Goal: Find specific page/section: Find specific page/section

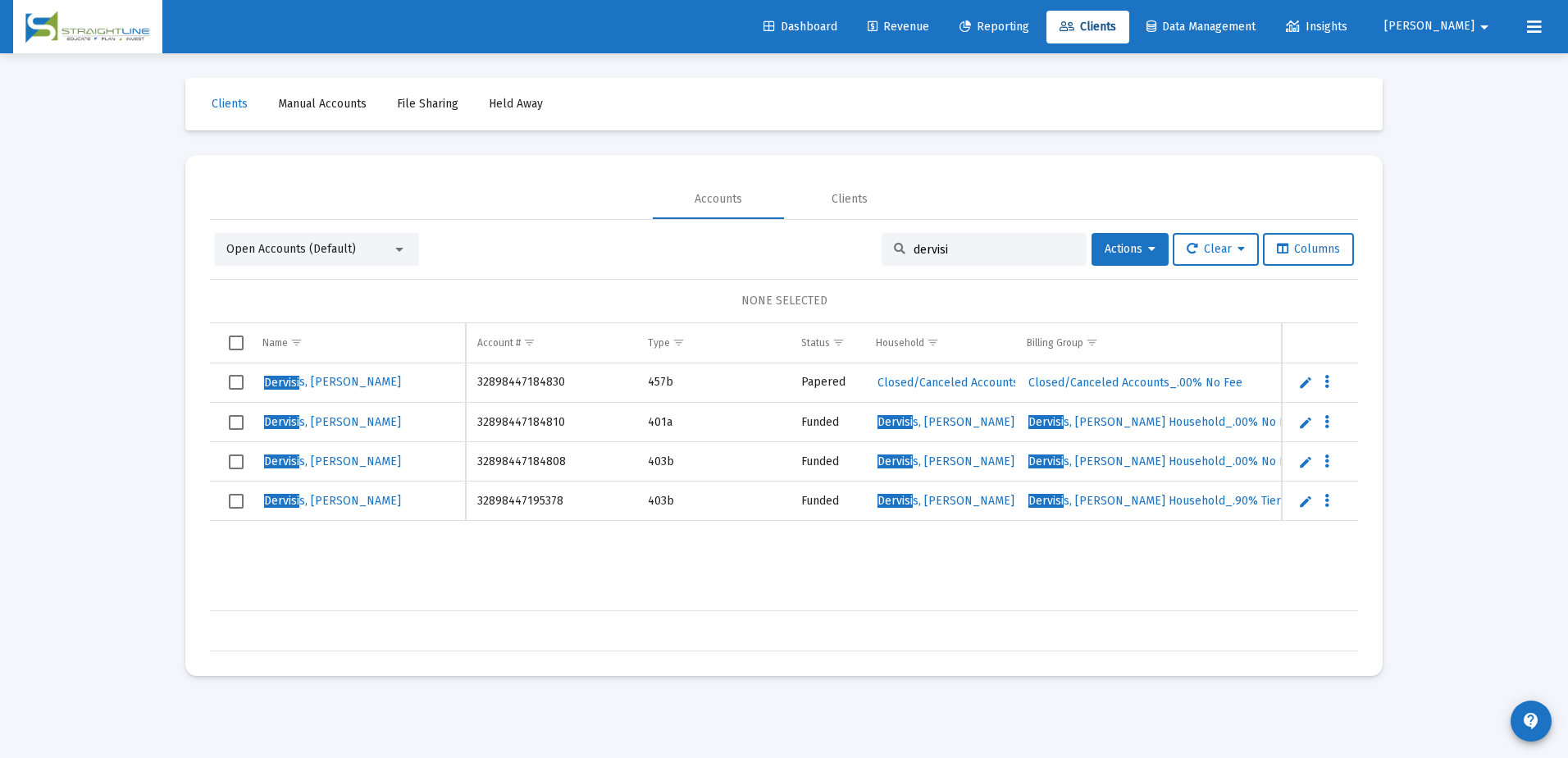
click at [920, 239] on div "dervisi" at bounding box center [984, 249] width 205 height 32
click at [926, 247] on input "dervisi" at bounding box center [994, 249] width 161 height 14
paste input "11521328"
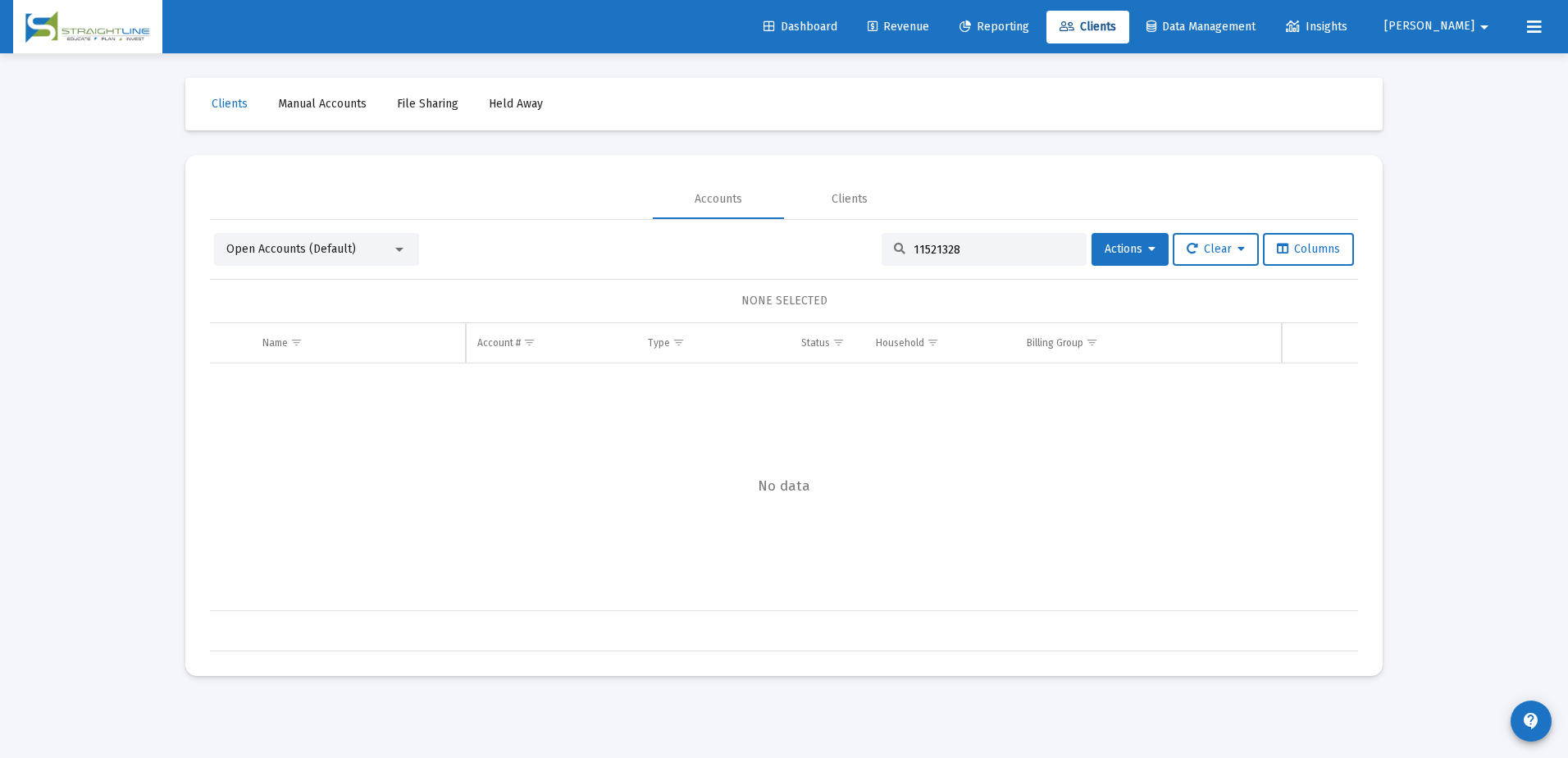
click at [402, 247] on div at bounding box center [400, 249] width 15 height 13
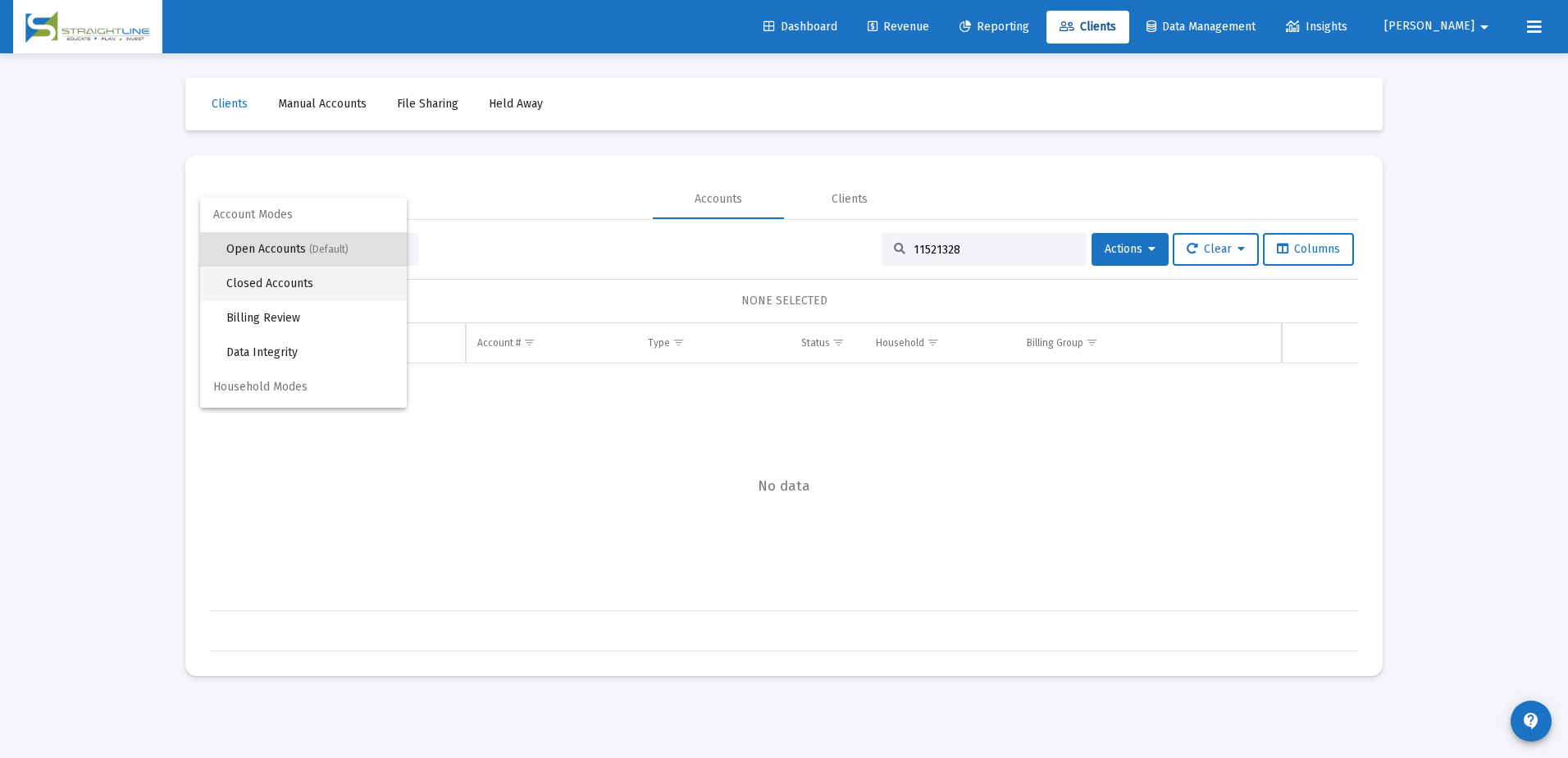
click at [345, 277] on span "Closed Accounts" at bounding box center [310, 283] width 167 height 34
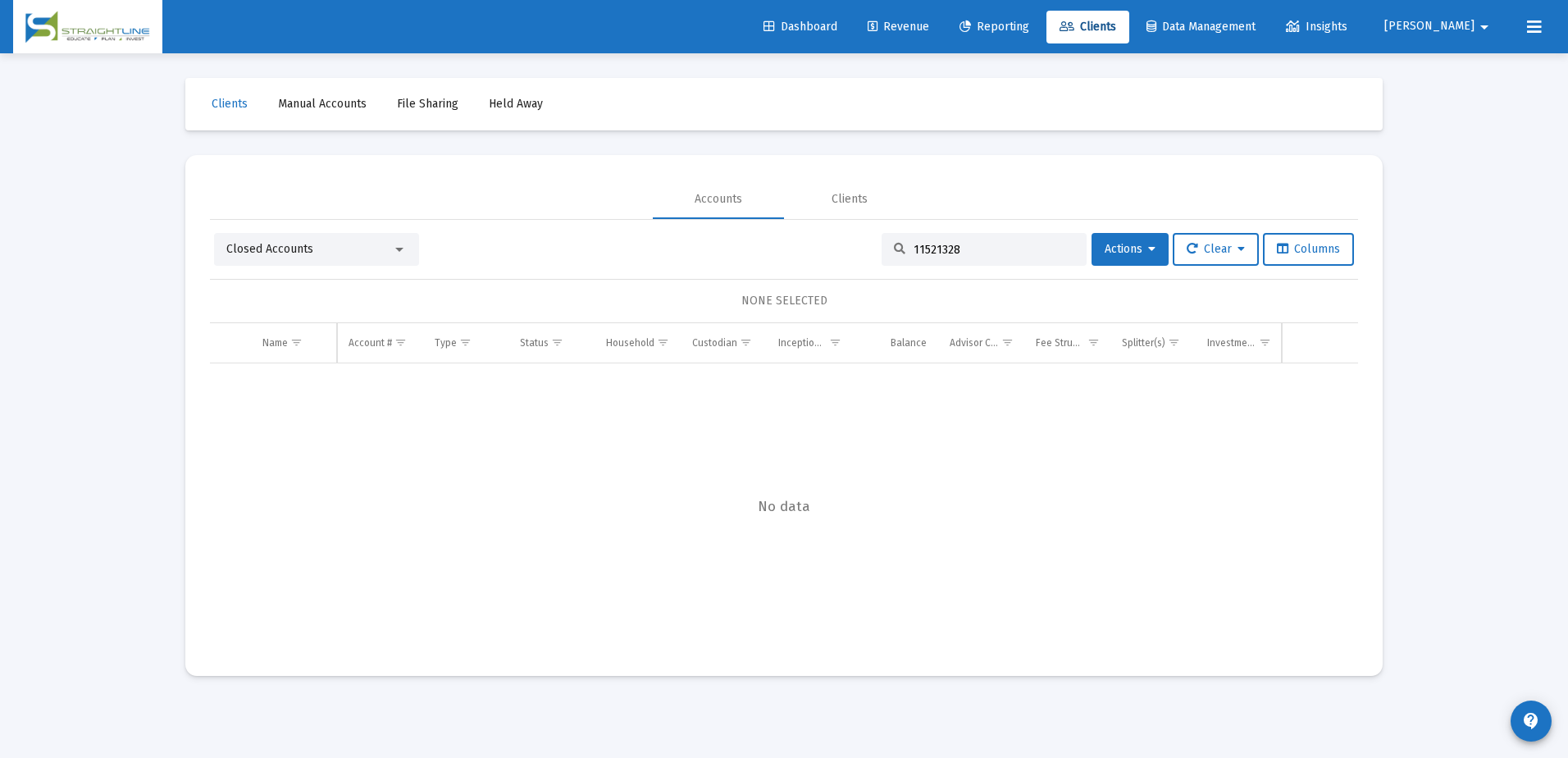
click at [922, 251] on input "11521328" at bounding box center [994, 249] width 161 height 14
click at [397, 242] on mat-select "Closed Accounts" at bounding box center [317, 249] width 181 height 17
click at [399, 245] on div at bounding box center [400, 249] width 15 height 13
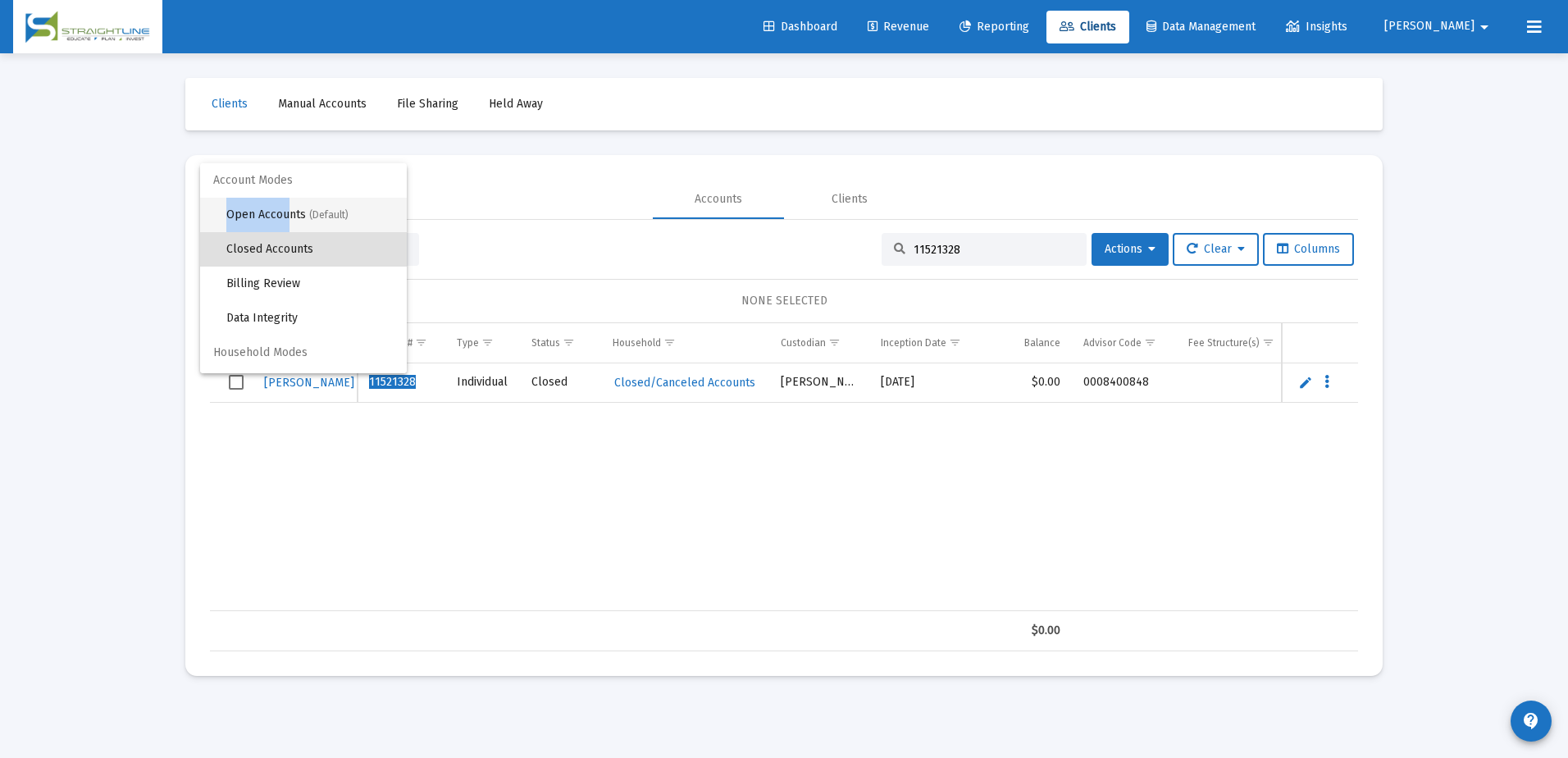
scroll to position [31, 0]
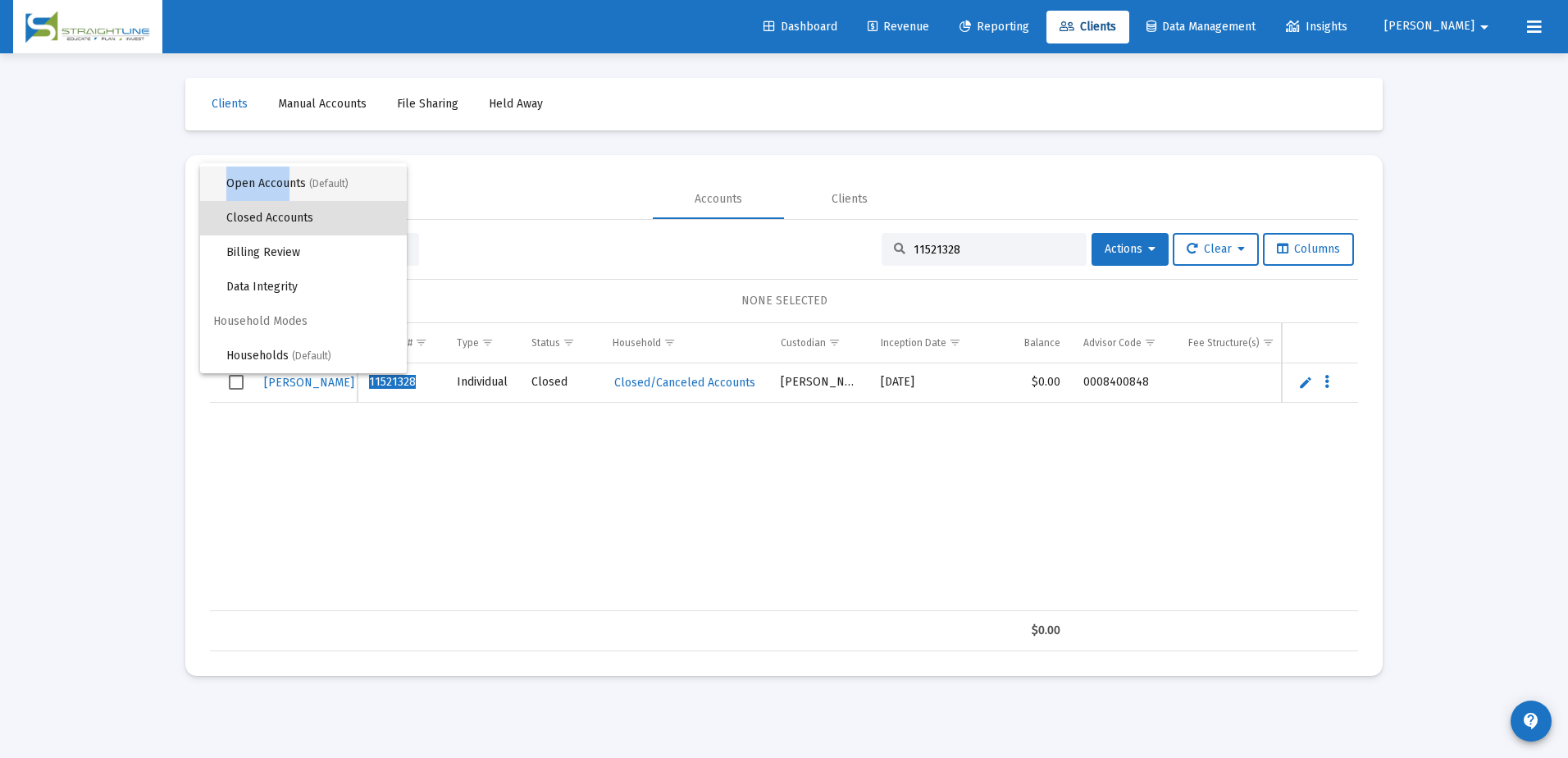
drag, startPoint x: 284, startPoint y: 218, endPoint x: 618, endPoint y: 443, distance: 402.7
click at [618, 443] on div "Account Modes Open Accounts (Default) Closed Accounts Billing Review Data Integ…" at bounding box center [784, 379] width 1568 height 758
click at [619, 444] on div at bounding box center [784, 379] width 1568 height 758
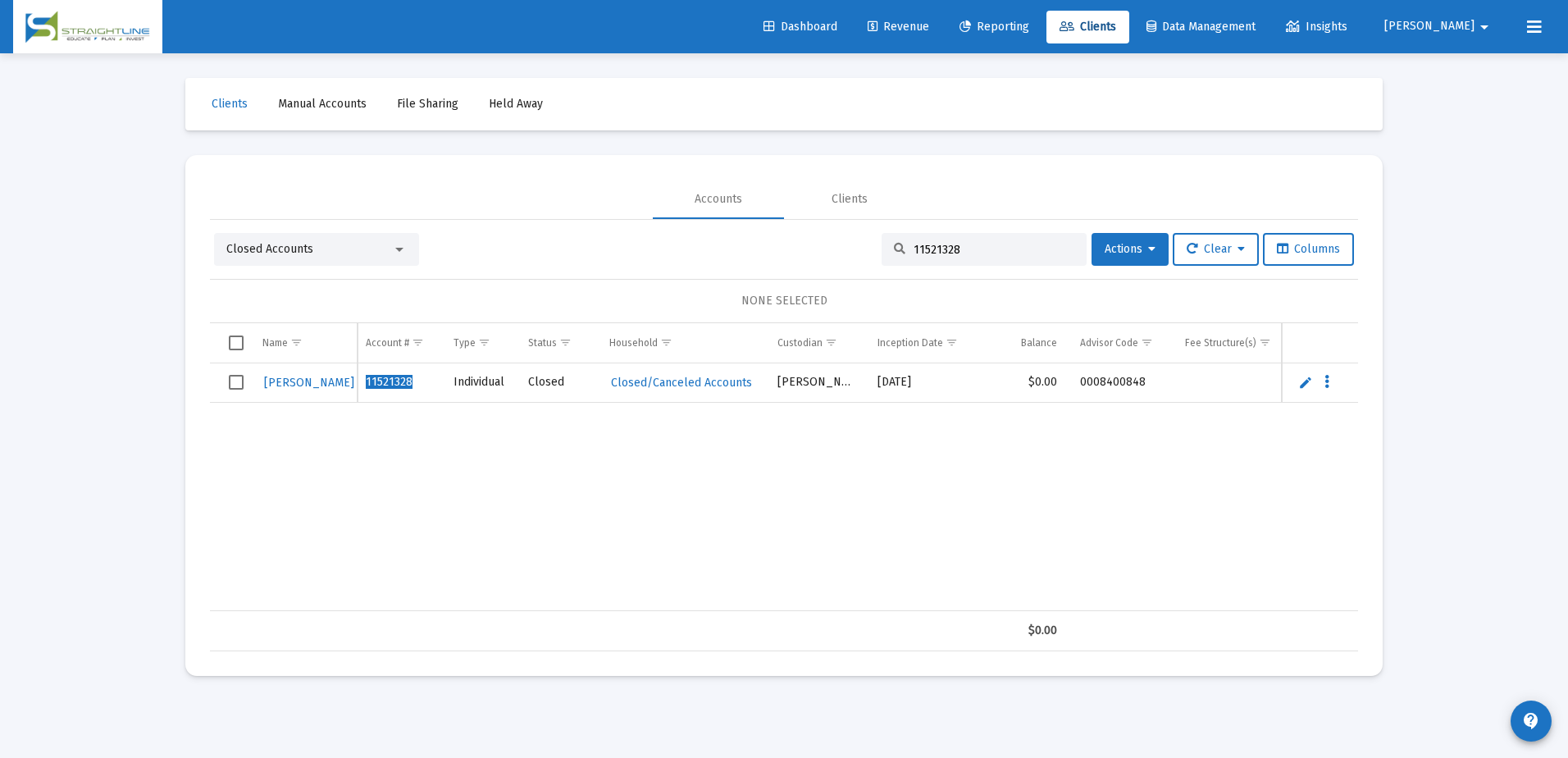
scroll to position [0, 0]
click at [939, 240] on div "11521328" at bounding box center [984, 249] width 205 height 32
click at [945, 243] on input "11521328" at bounding box center [994, 249] width 161 height 14
click at [945, 244] on input "11521328" at bounding box center [994, 249] width 161 height 14
click at [362, 260] on div "Closed Accounts" at bounding box center [317, 249] width 205 height 32
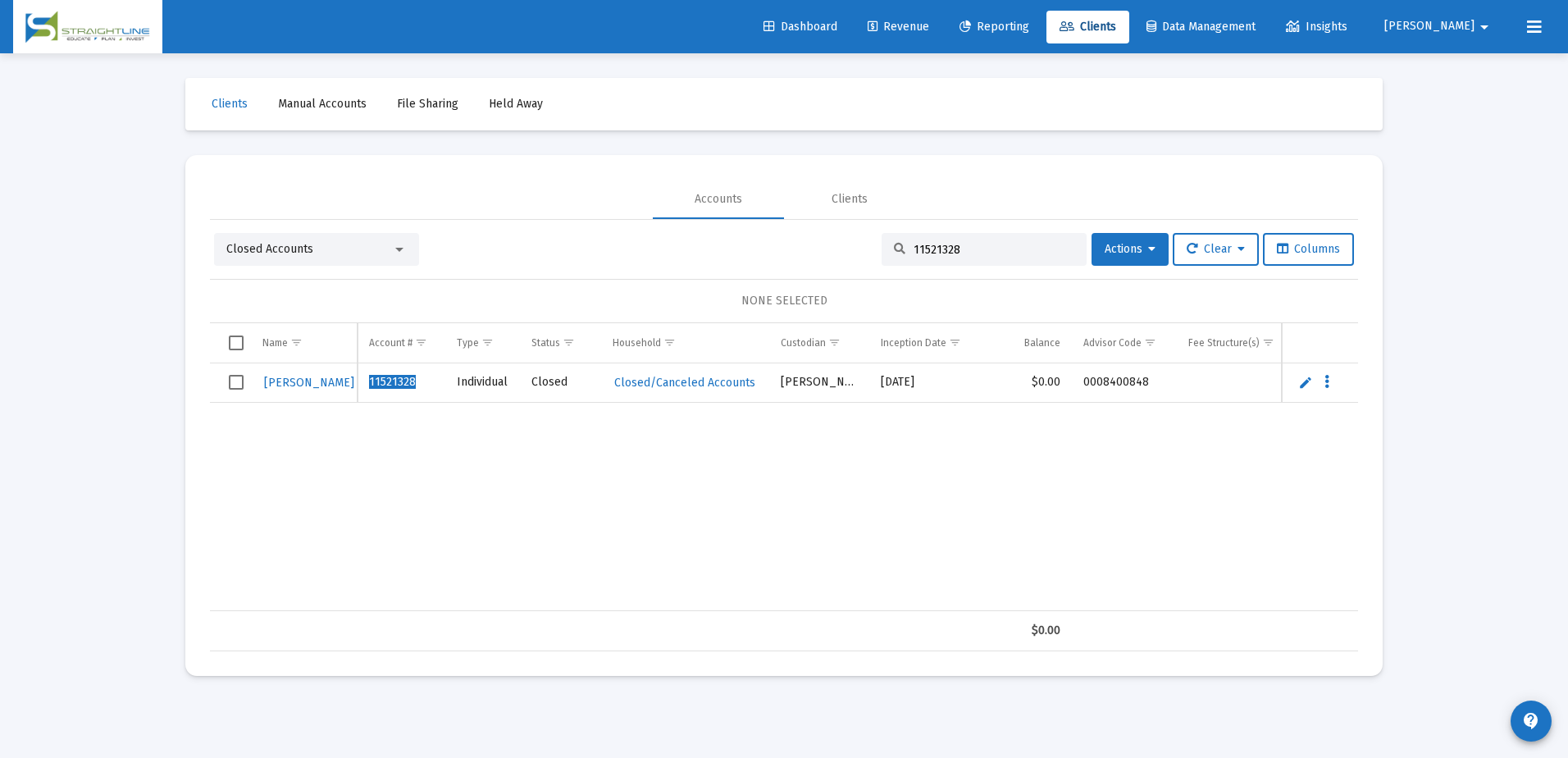
click at [362, 255] on div "Closed Accounts" at bounding box center [309, 249] width 166 height 17
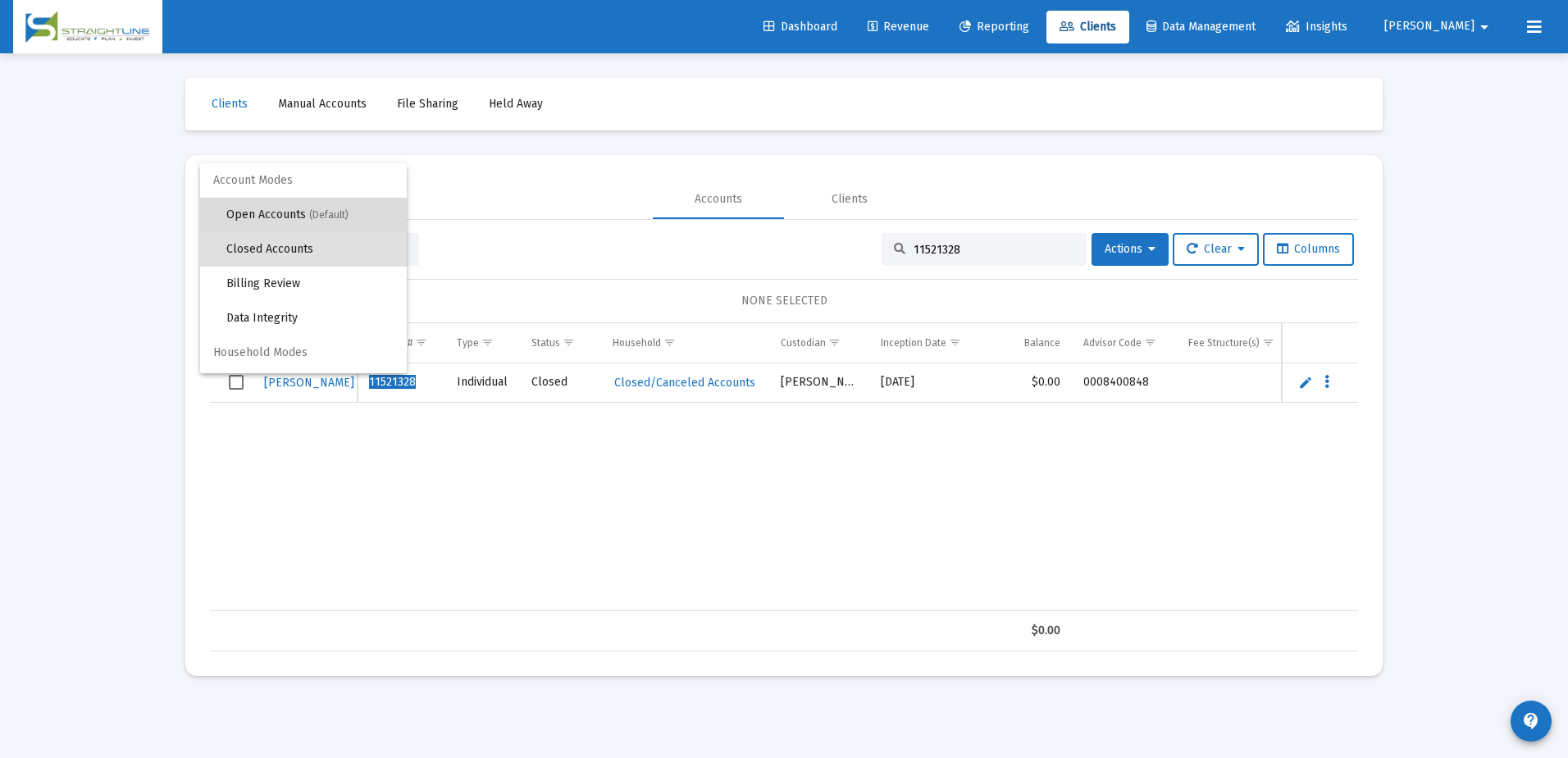
click at [312, 222] on span "Open Accounts (Default)" at bounding box center [310, 214] width 167 height 34
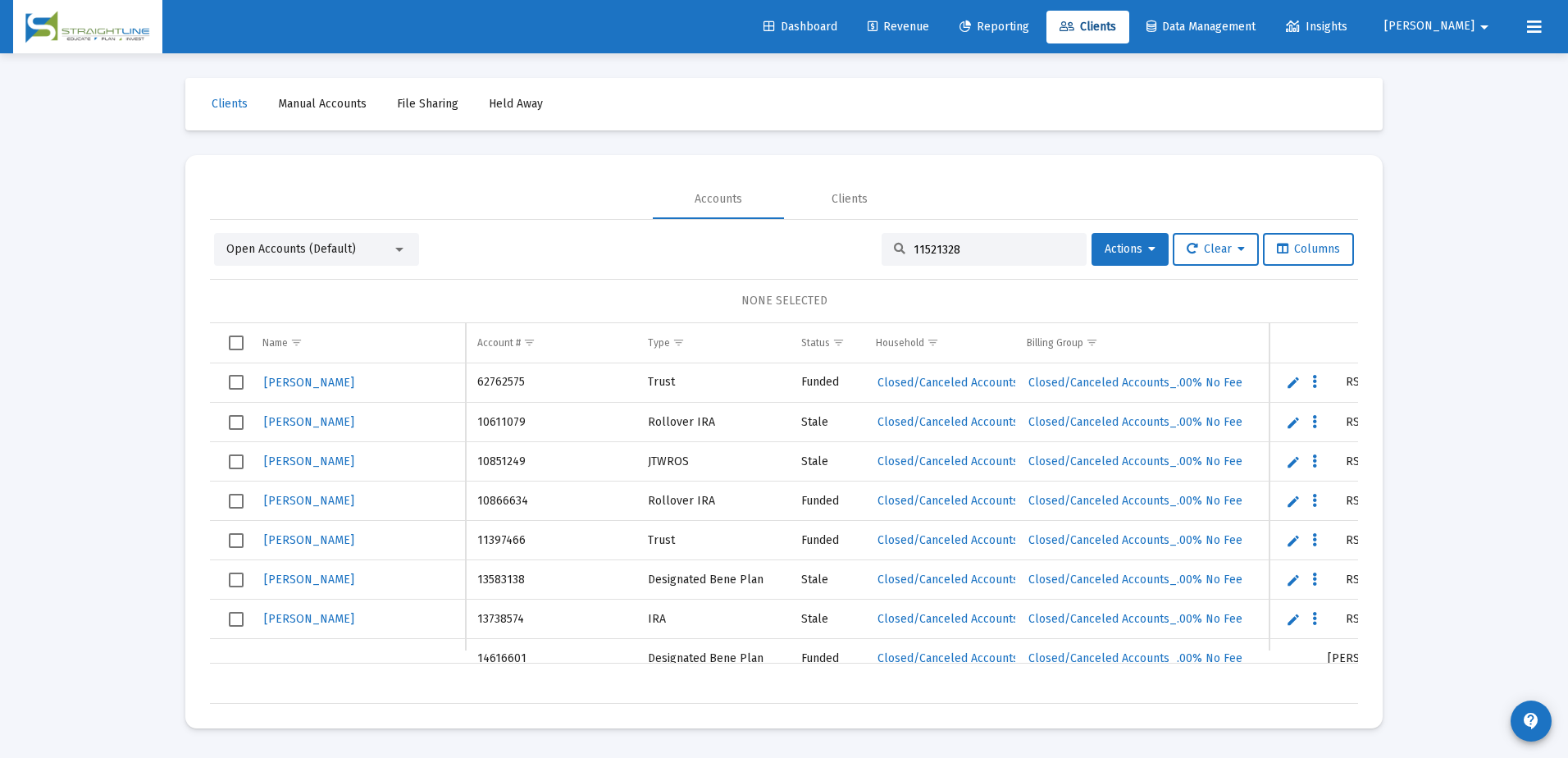
click at [941, 241] on div "11521328" at bounding box center [984, 249] width 205 height 32
click at [941, 241] on div "11521328" at bounding box center [984, 249] width 205 height 32
click at [947, 246] on input "11521328" at bounding box center [994, 249] width 161 height 14
click at [947, 247] on input "11521328" at bounding box center [994, 249] width 161 height 14
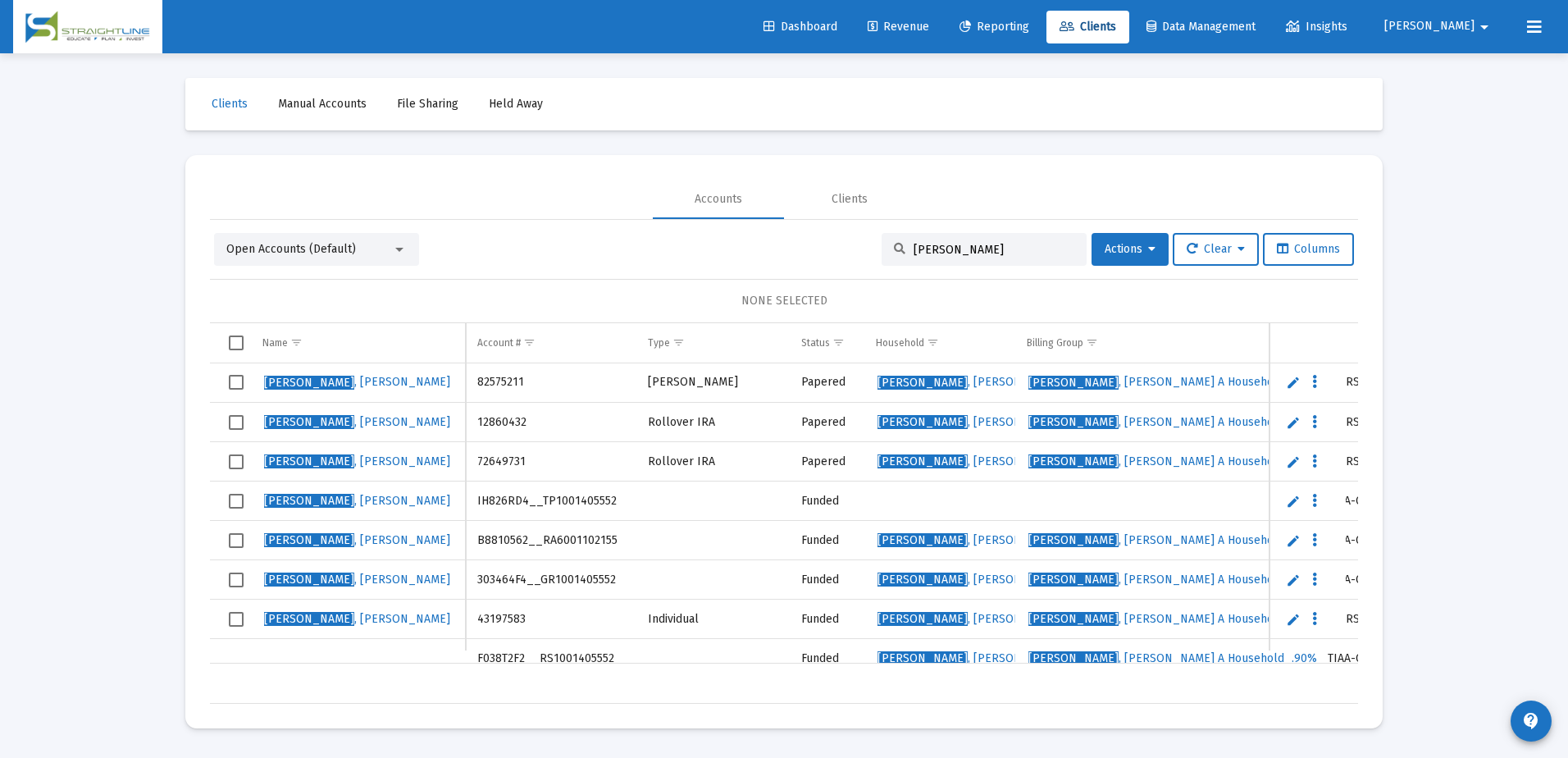
click at [988, 249] on input "contreras" at bounding box center [994, 249] width 161 height 14
paste input "12860432"
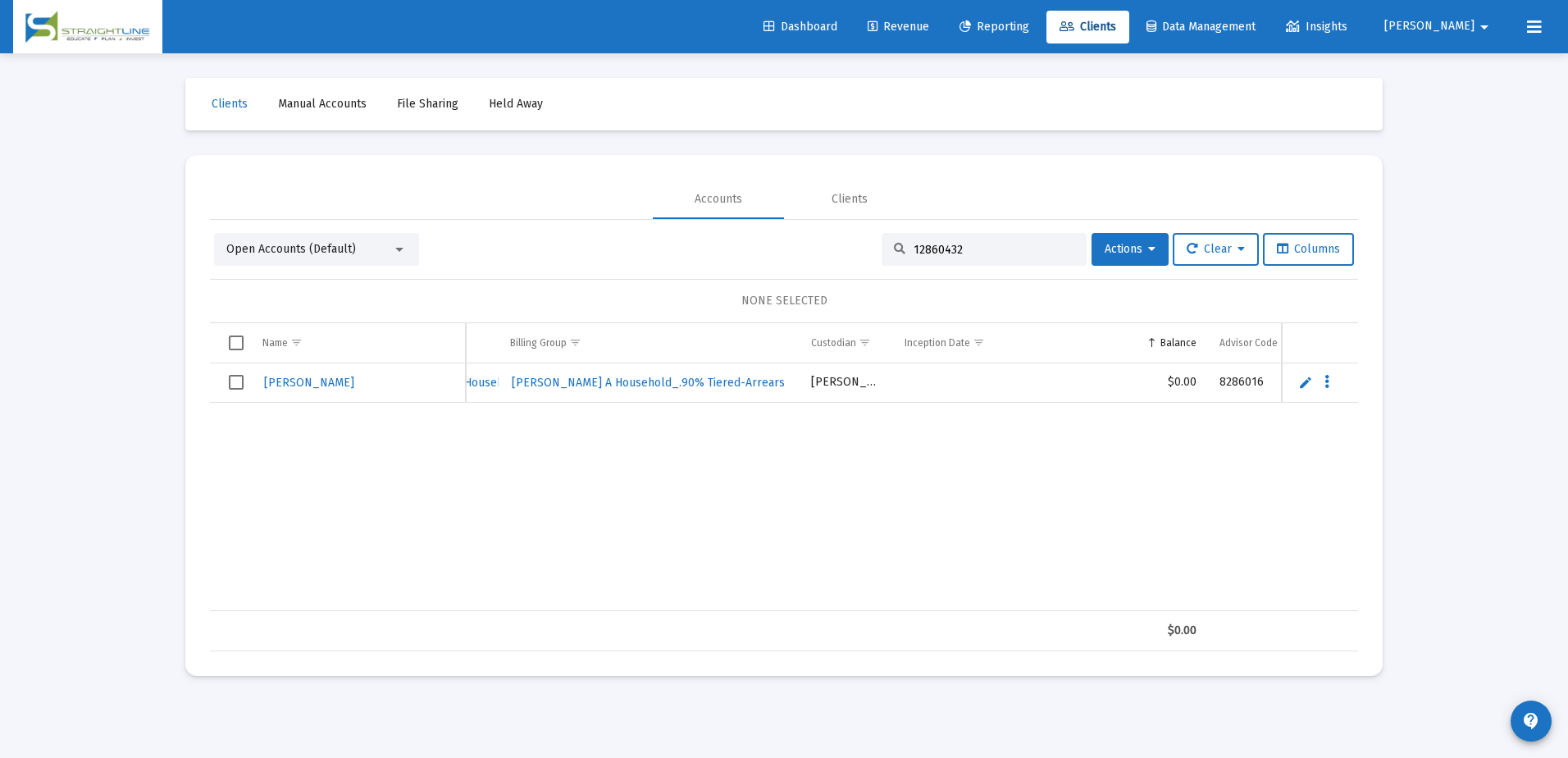
scroll to position [0, 533]
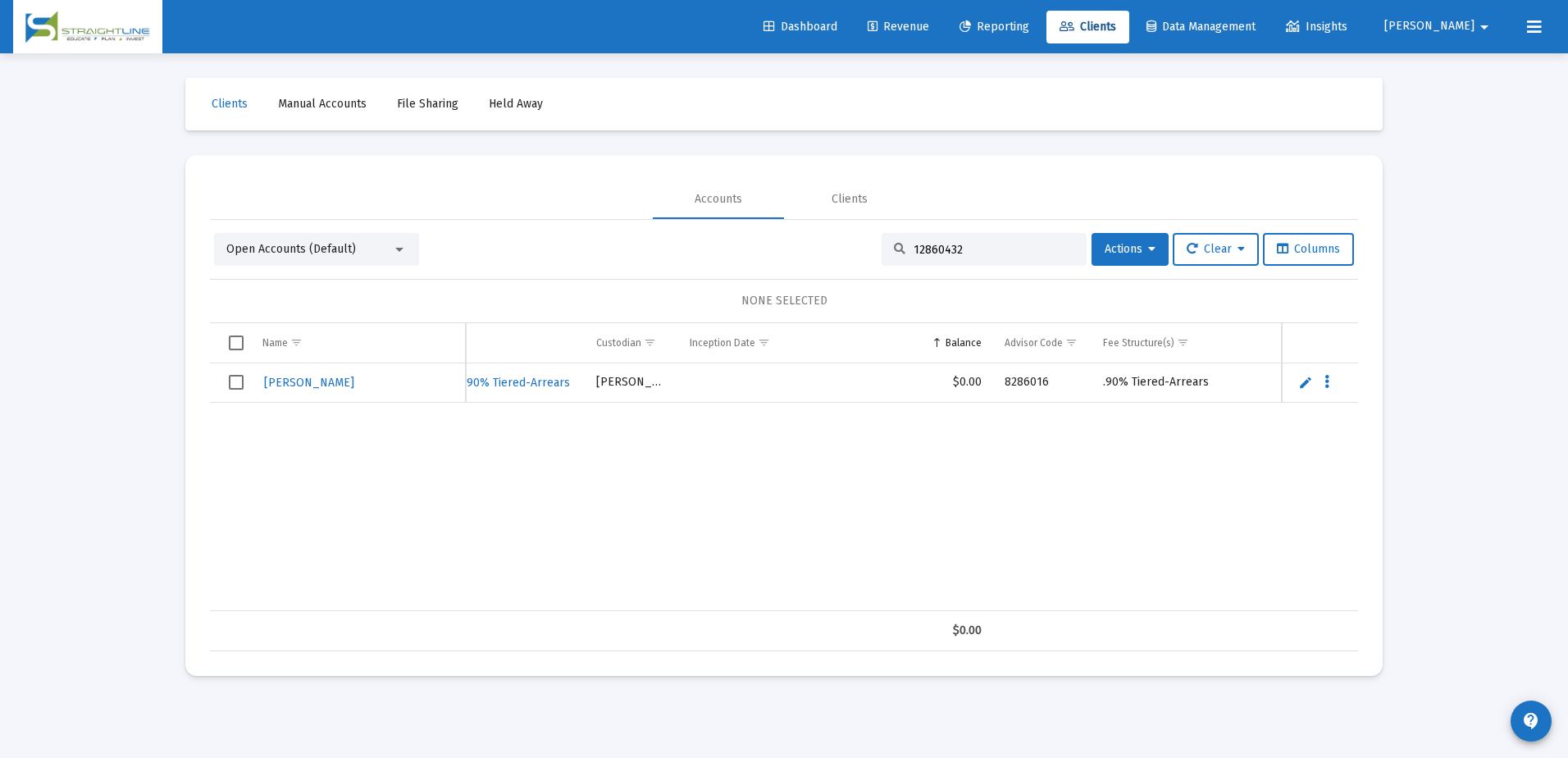
type input "12860432"
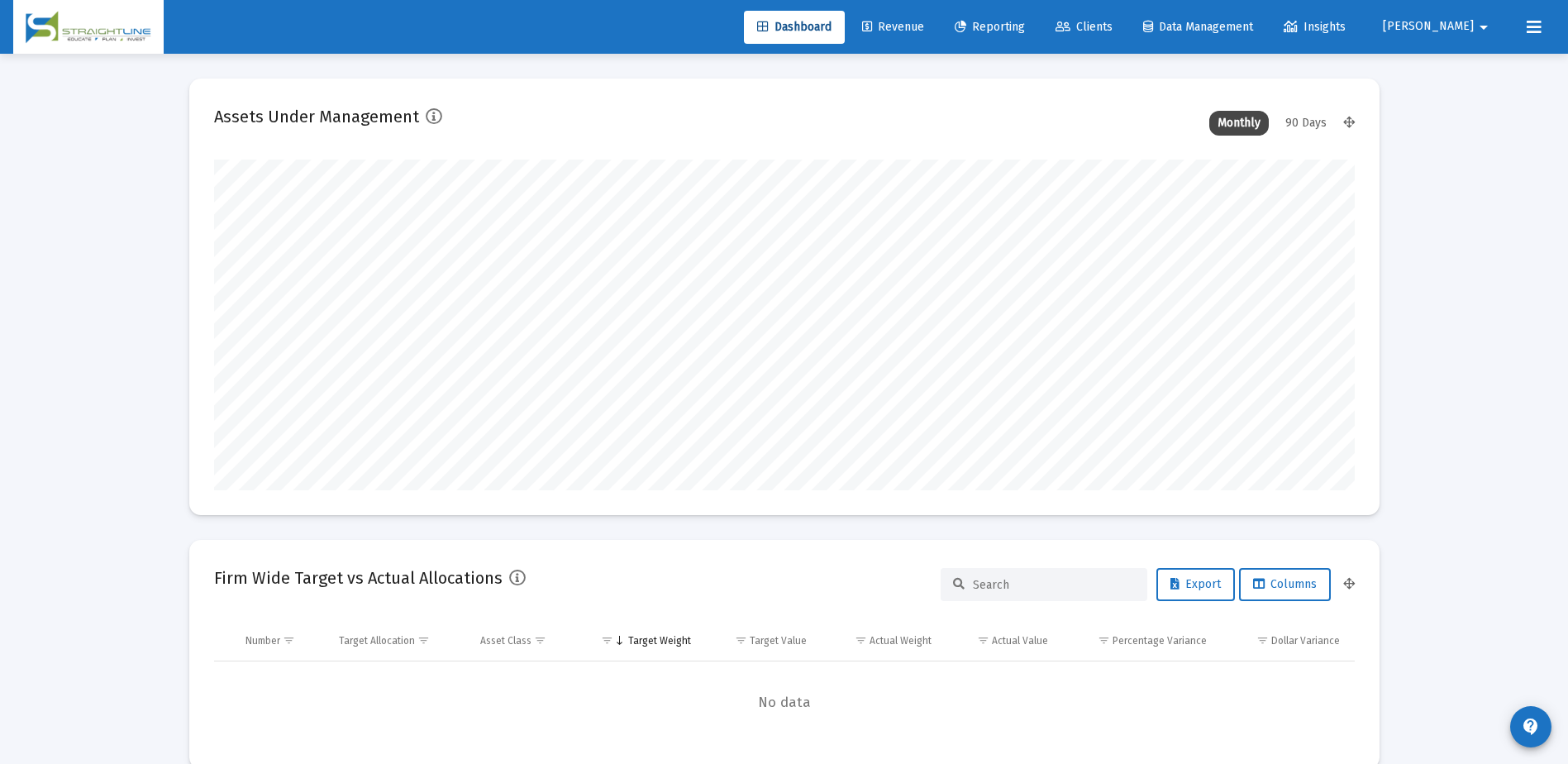
scroll to position [331, 614]
type input "[DATE]"
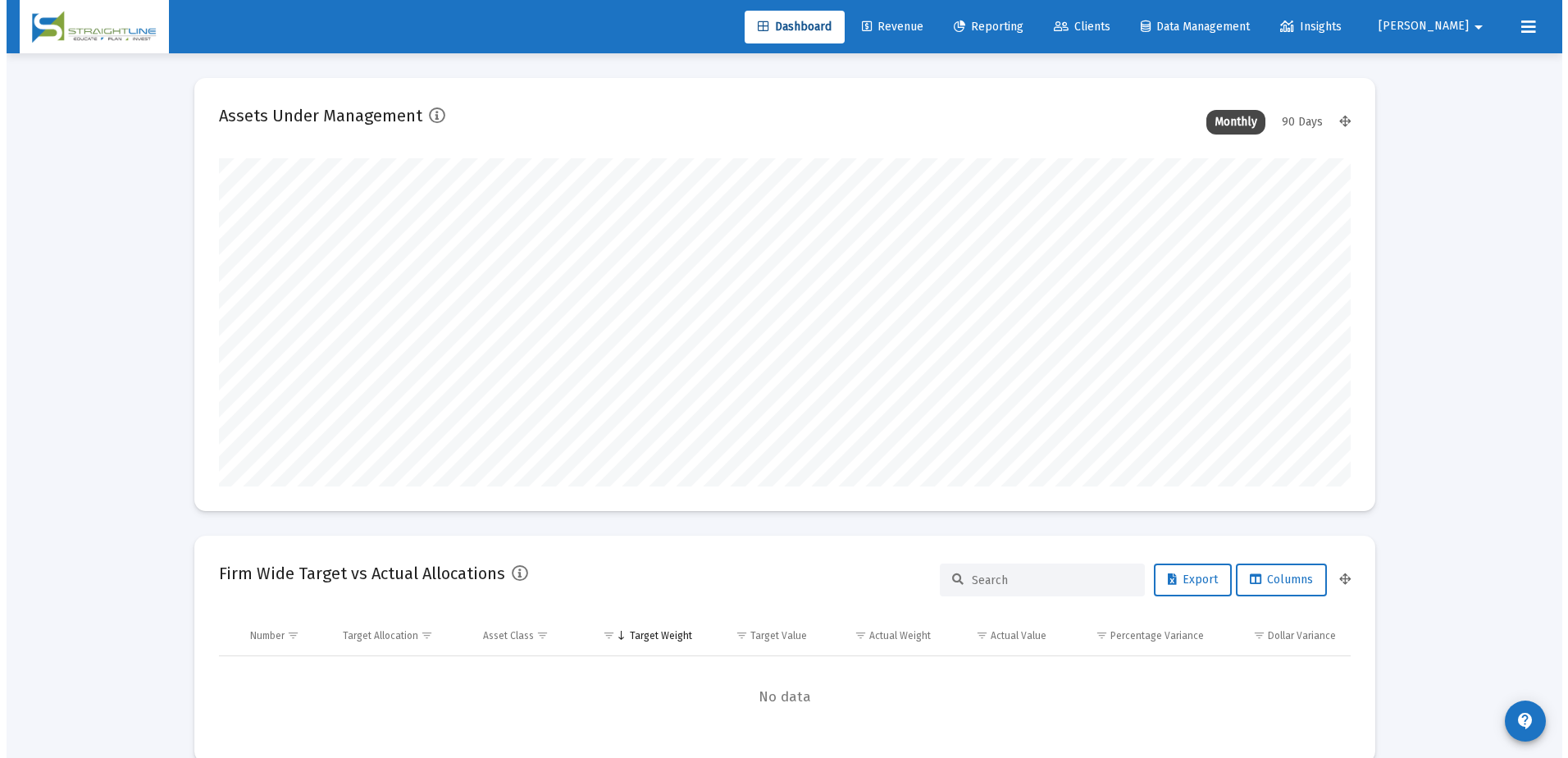
scroll to position [328, 529]
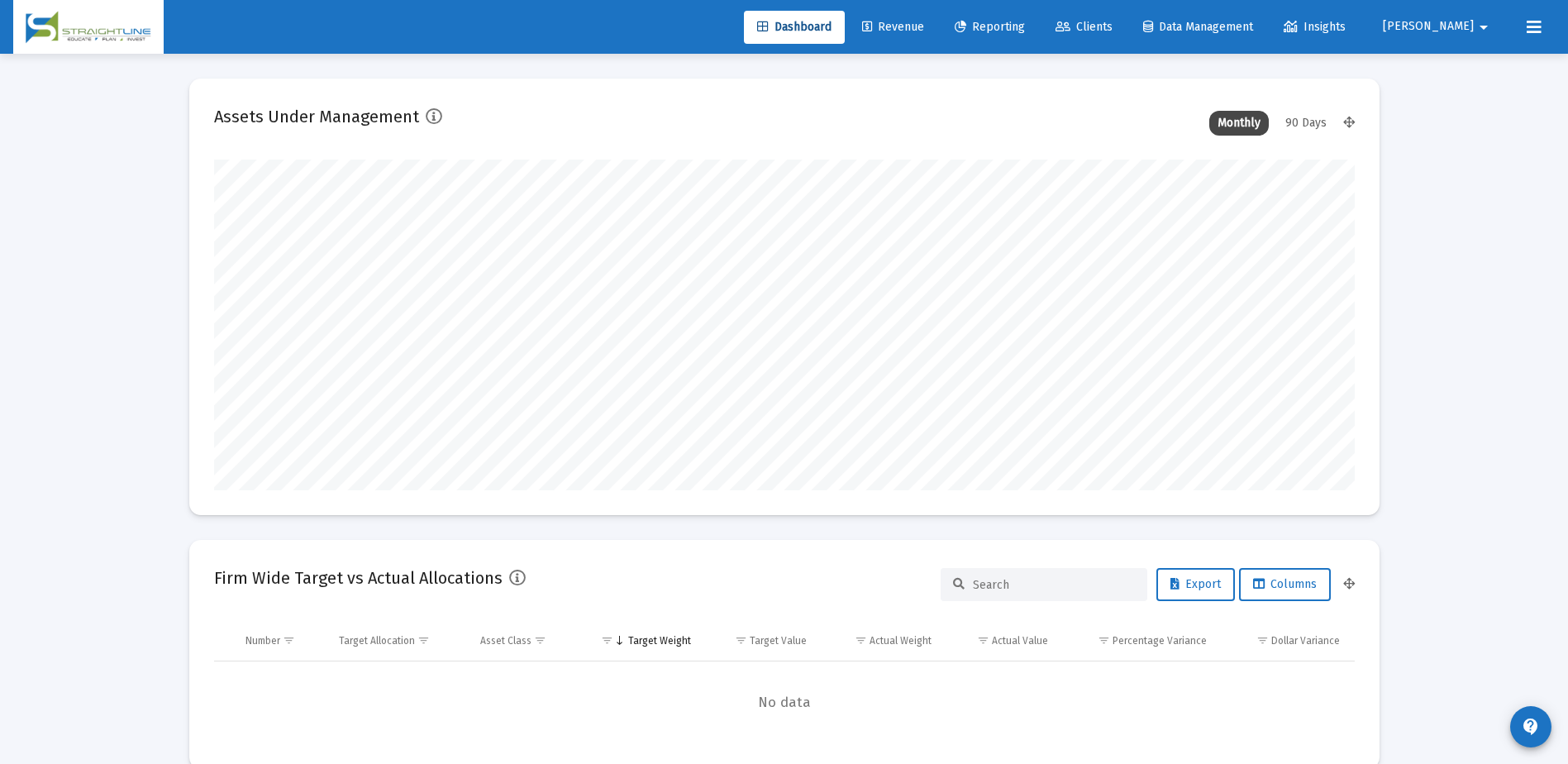
click at [1112, 25] on span "Clients" at bounding box center [1084, 27] width 57 height 14
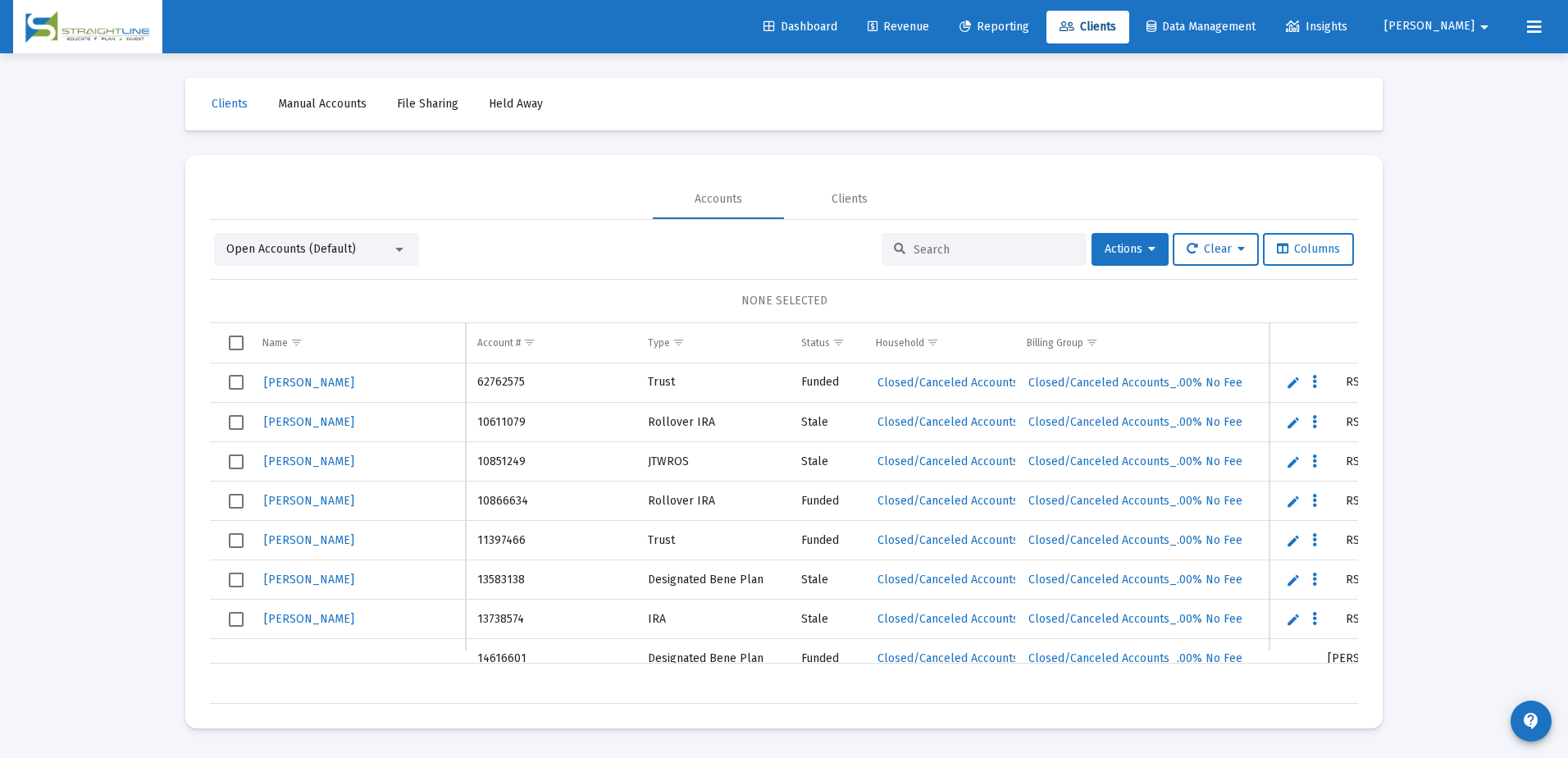
click at [936, 247] on input at bounding box center [994, 249] width 161 height 14
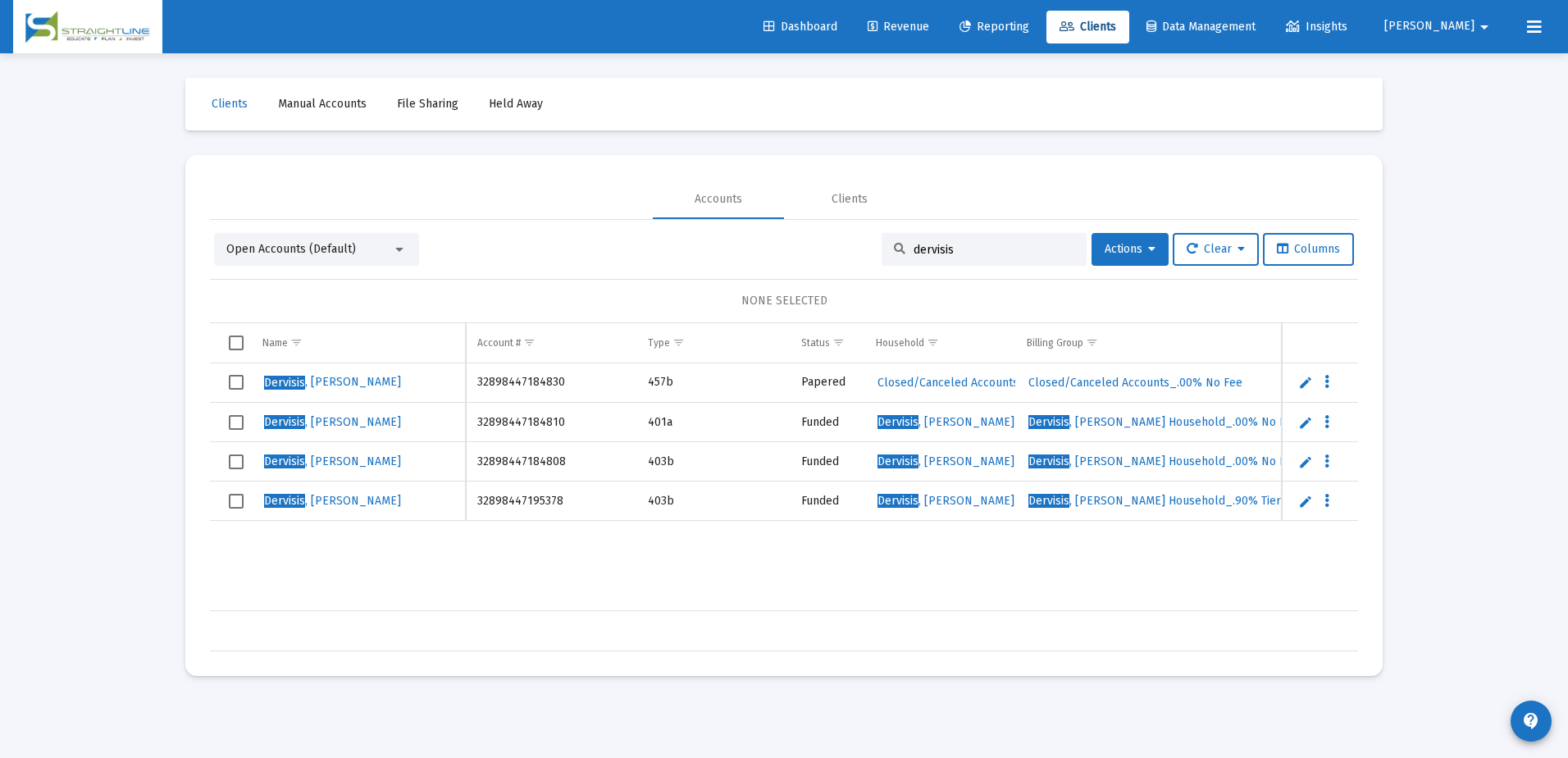
type input "dervisis"
drag, startPoint x: 561, startPoint y: 463, endPoint x: 477, endPoint y: 461, distance: 84.0
click at [477, 461] on td "32898447184808" at bounding box center [551, 461] width 171 height 39
click at [584, 466] on td "32898447184808" at bounding box center [551, 461] width 171 height 39
drag, startPoint x: 561, startPoint y: 460, endPoint x: 529, endPoint y: 459, distance: 32.0
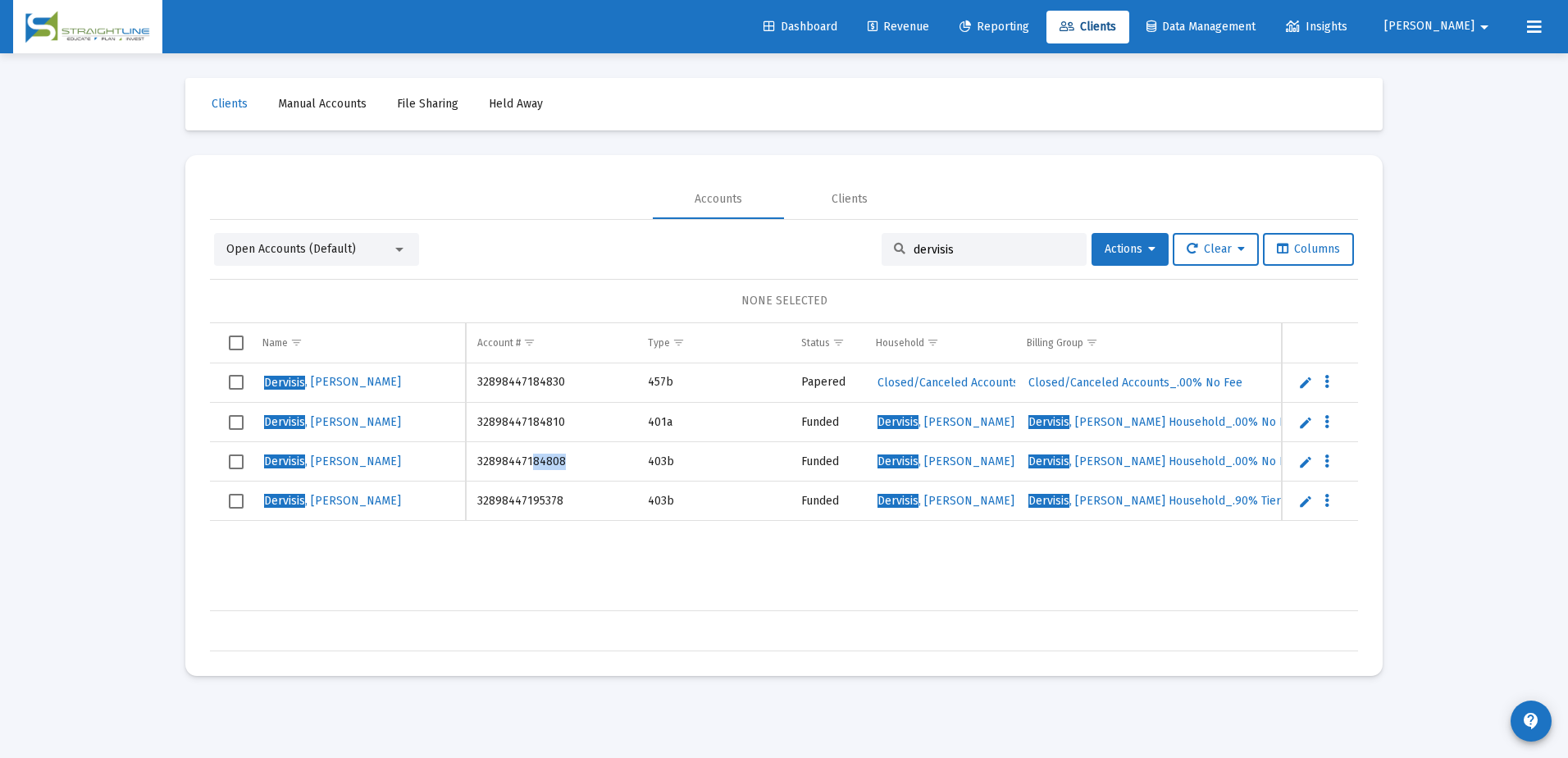
click at [529, 459] on td "32898447184808" at bounding box center [551, 461] width 171 height 39
copy td "84808"
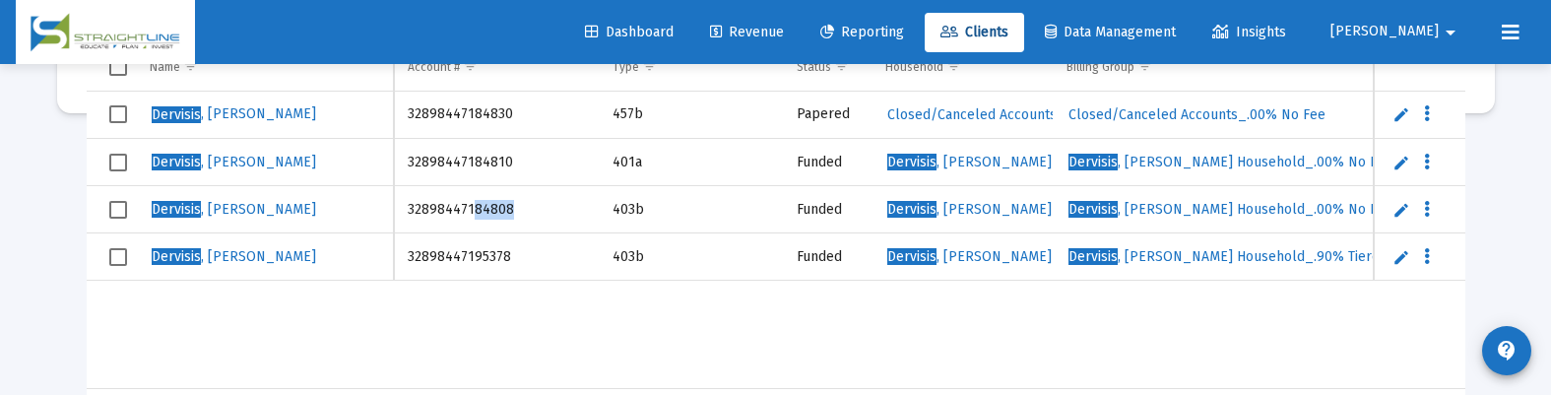
scroll to position [154, 0]
